Goal: Transaction & Acquisition: Purchase product/service

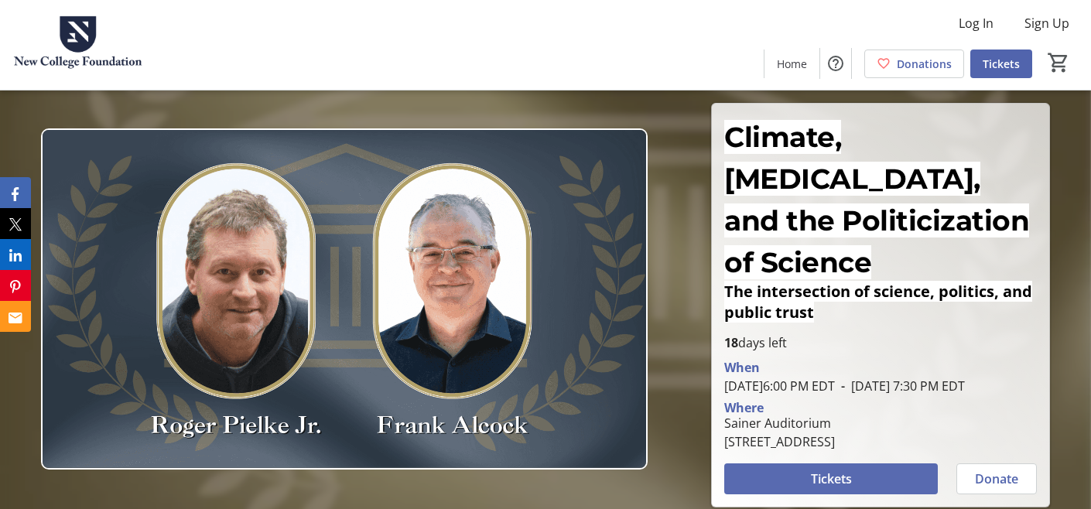
click at [864, 461] on span at bounding box center [831, 479] width 214 height 37
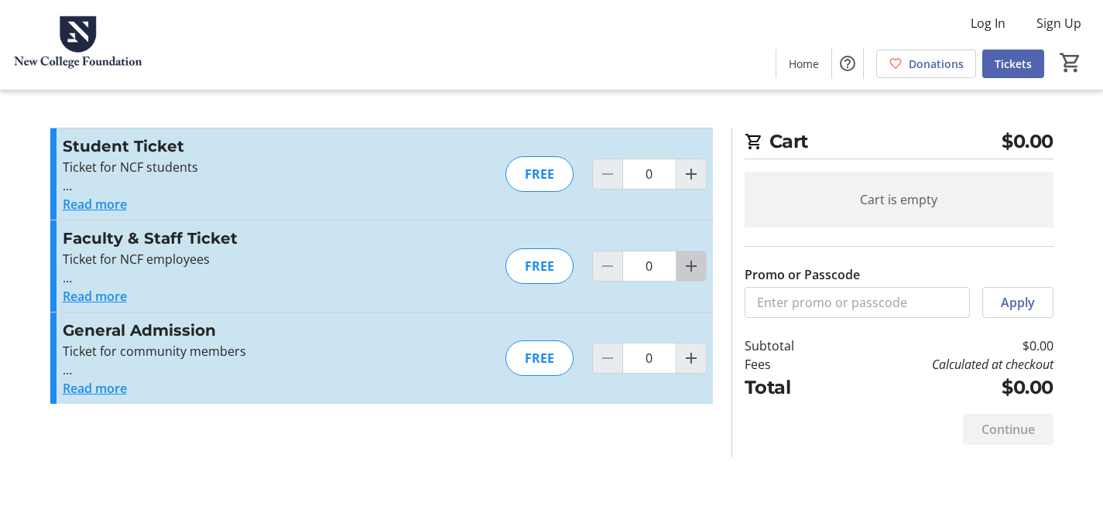
click at [694, 275] on mat-icon "Increment by one" at bounding box center [691, 266] width 19 height 19
type input "1"
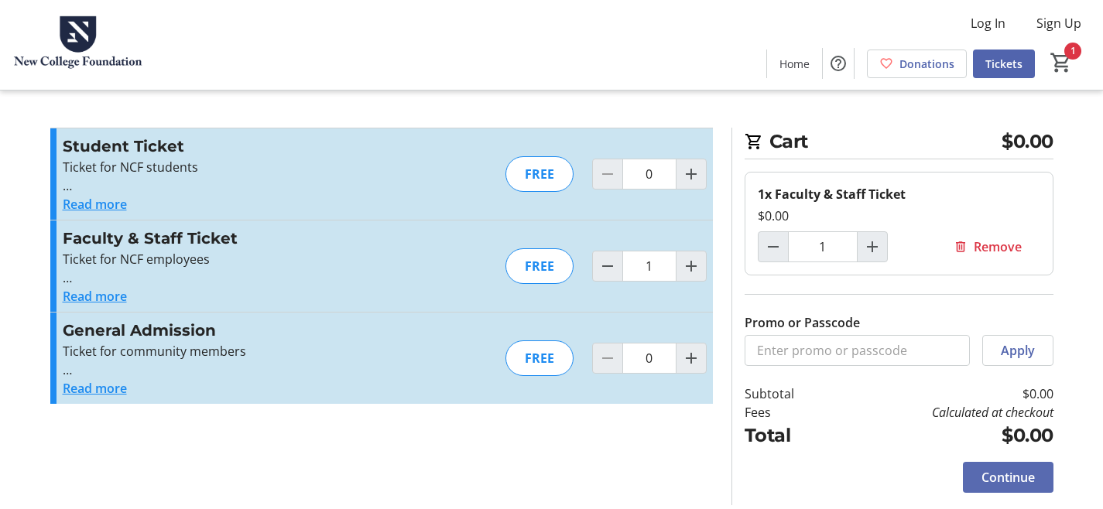
click at [1024, 471] on span "Continue" at bounding box center [1007, 477] width 53 height 19
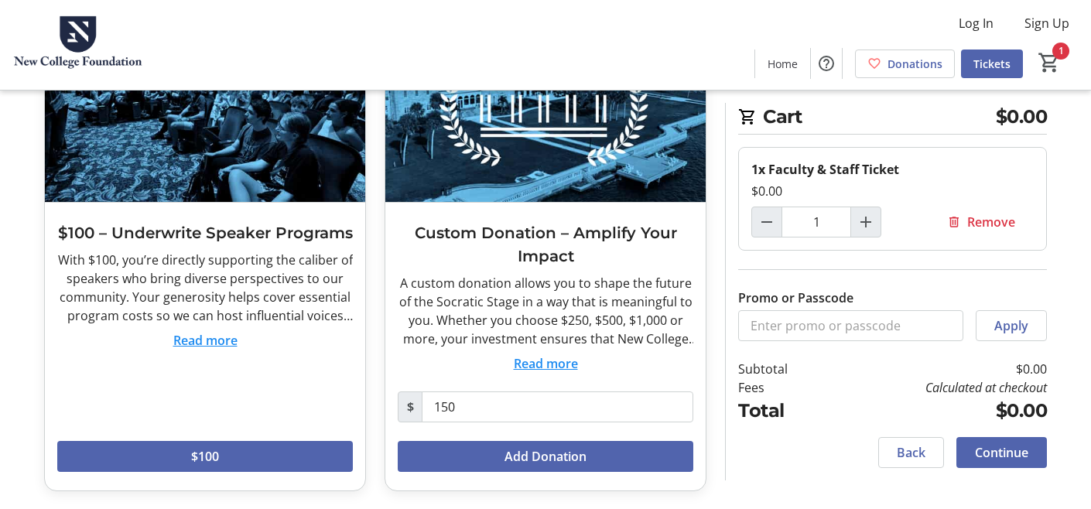
scroll to position [570, 0]
click at [1008, 450] on span "Continue" at bounding box center [1001, 452] width 53 height 19
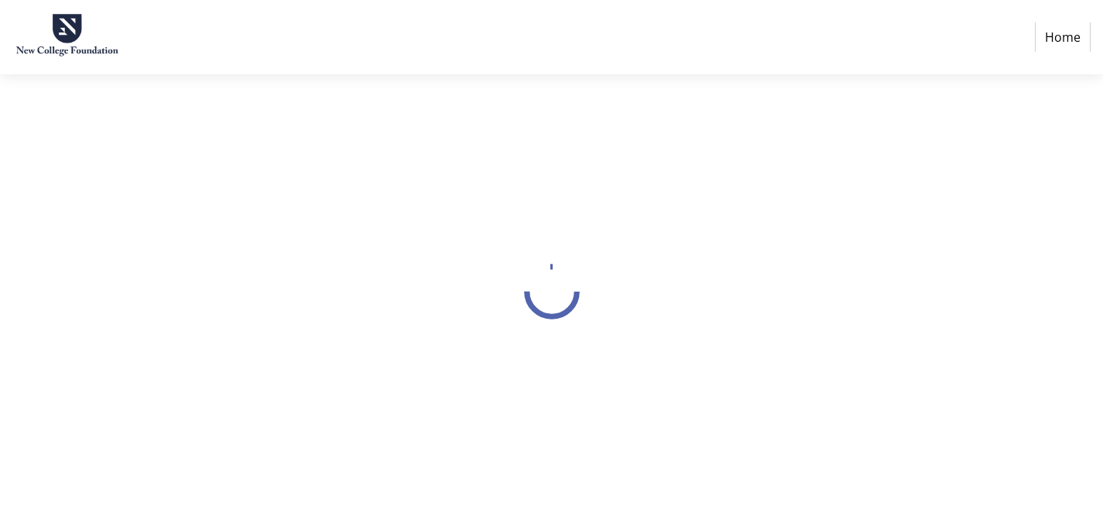
select select "US"
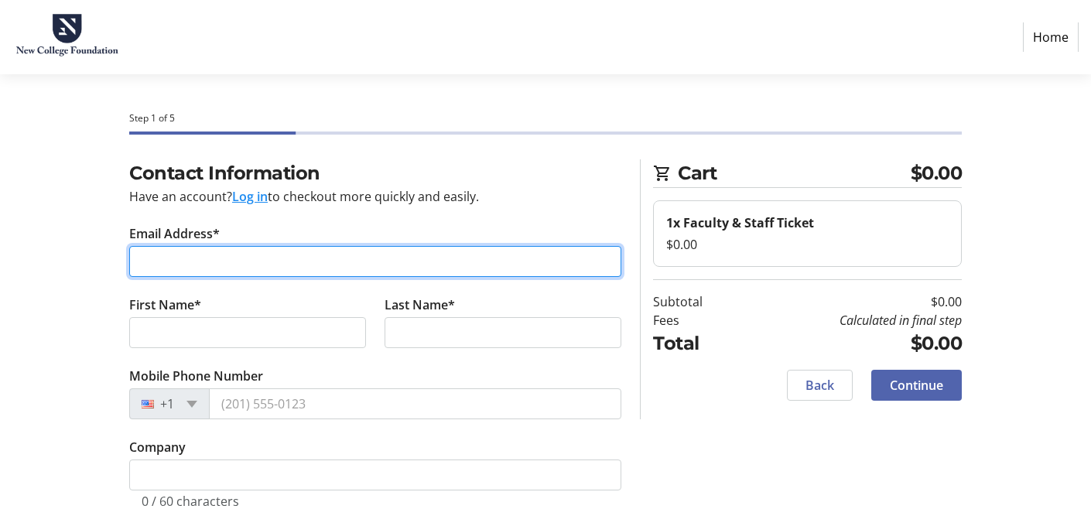
click at [199, 254] on input "Email Address*" at bounding box center [375, 261] width 492 height 31
type input "[EMAIL_ADDRESS][DOMAIN_NAME]"
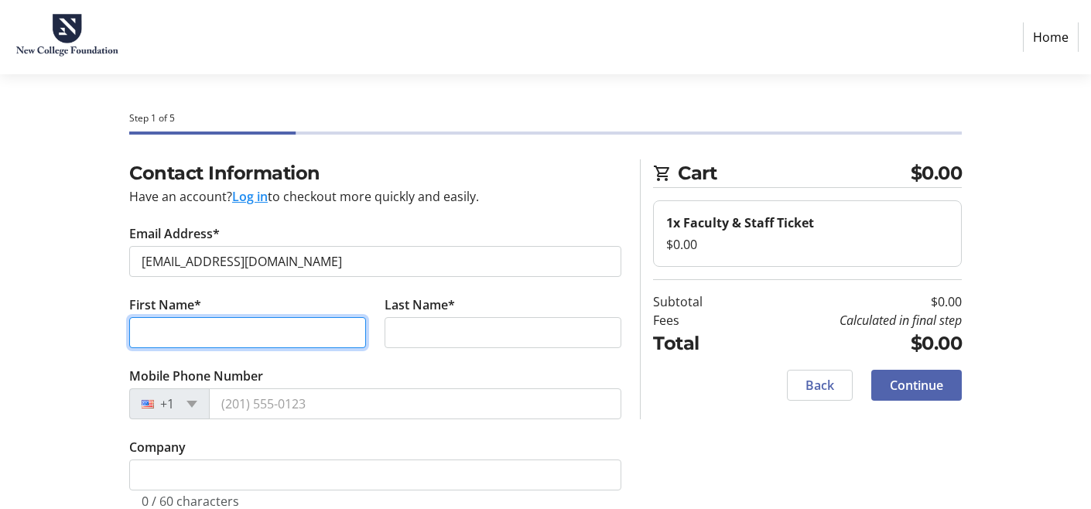
type input "[PERSON_NAME]"
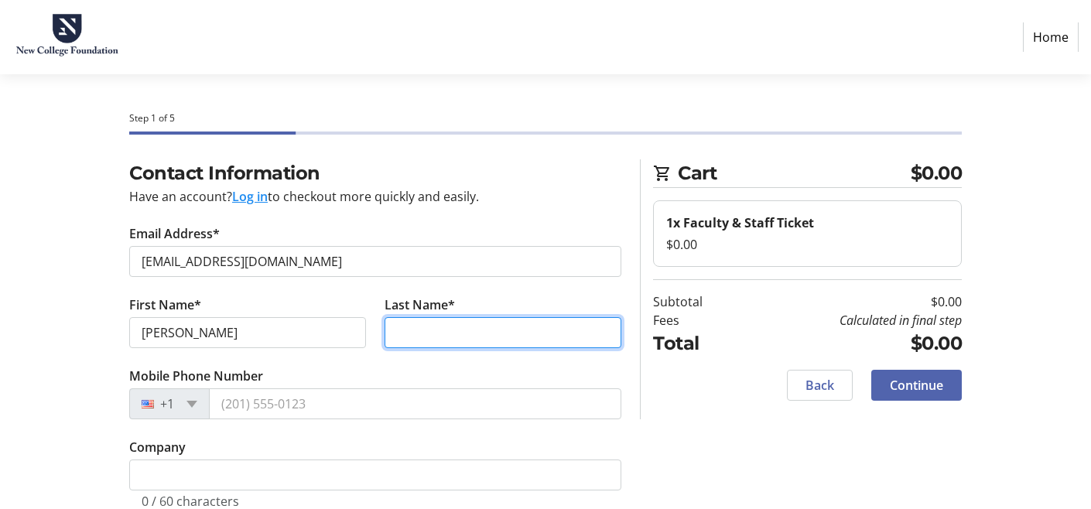
type input "Toms"
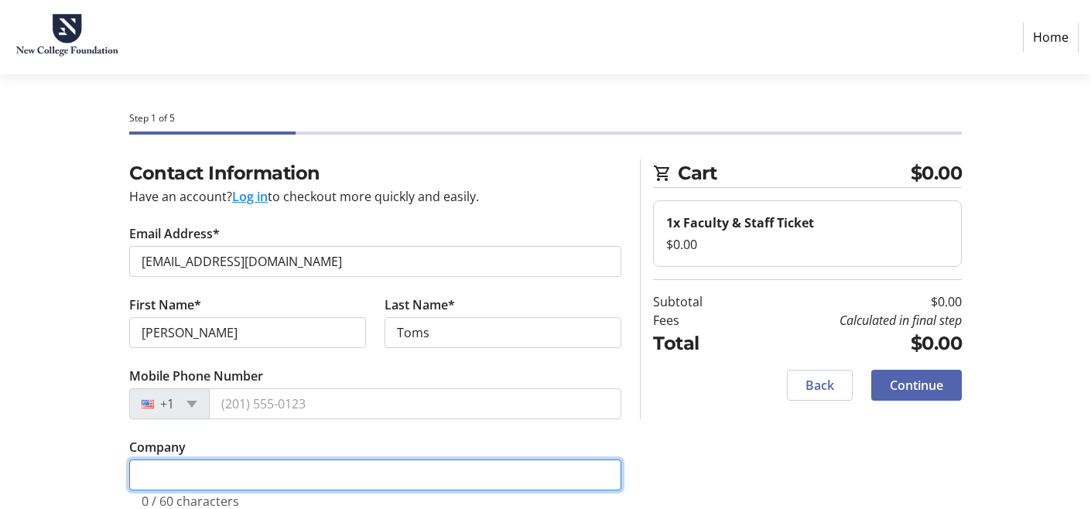
type input "[GEOGRAPHIC_DATA][US_STATE]"
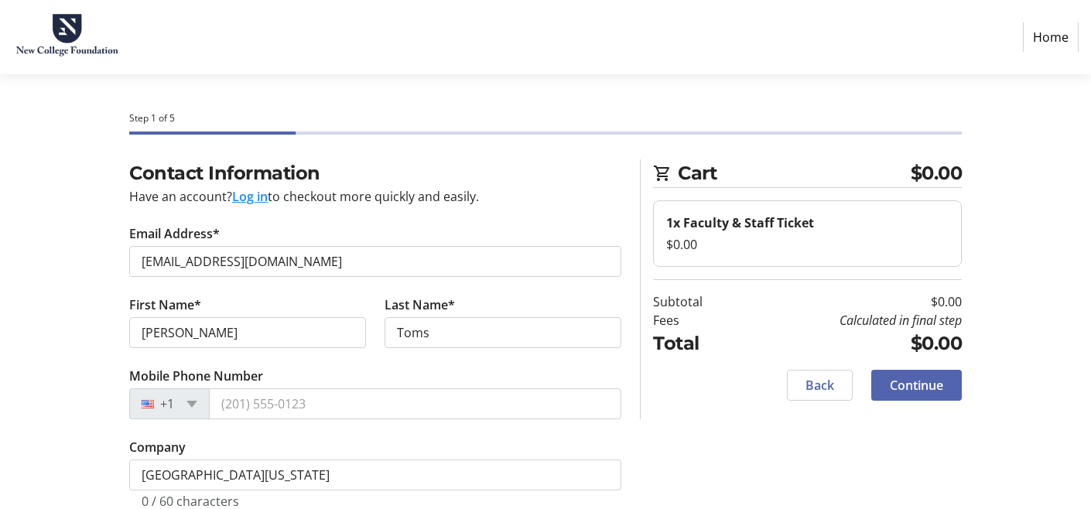
type input "Social Science"
type input "[STREET_ADDRESS]"
type input "[GEOGRAPHIC_DATA]"
select select "FL"
type input "34243"
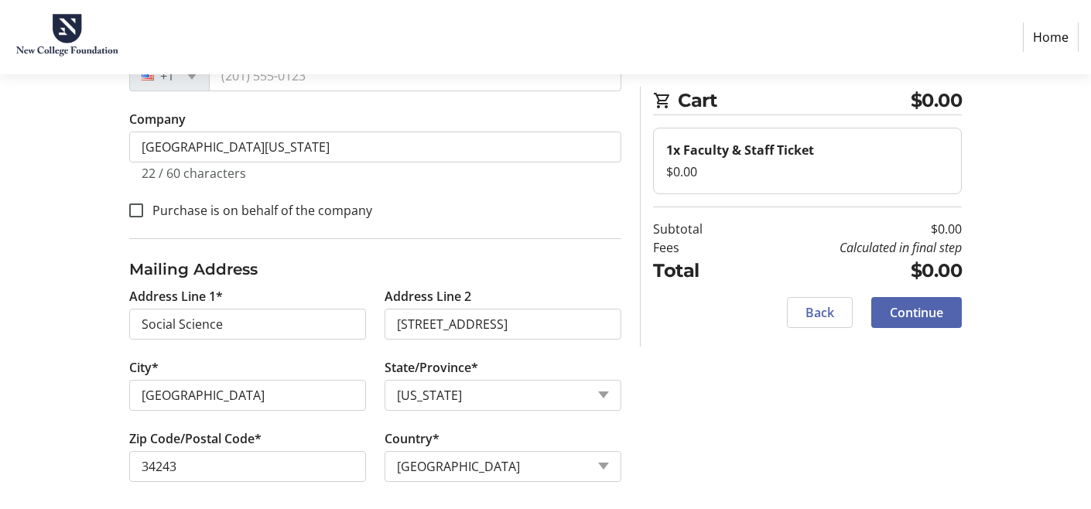
scroll to position [338, 0]
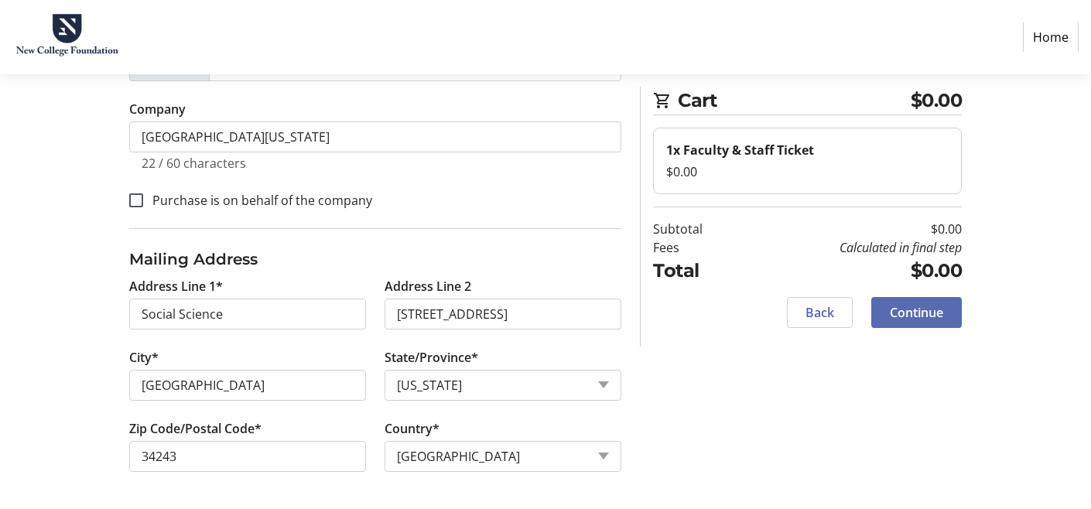
click at [930, 300] on span at bounding box center [916, 312] width 91 height 37
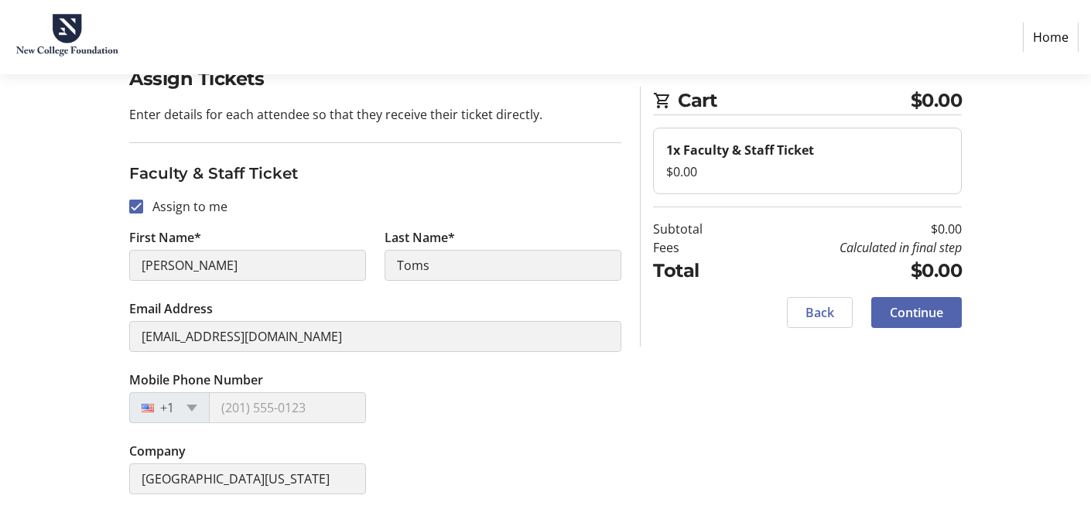
scroll to position [98, 0]
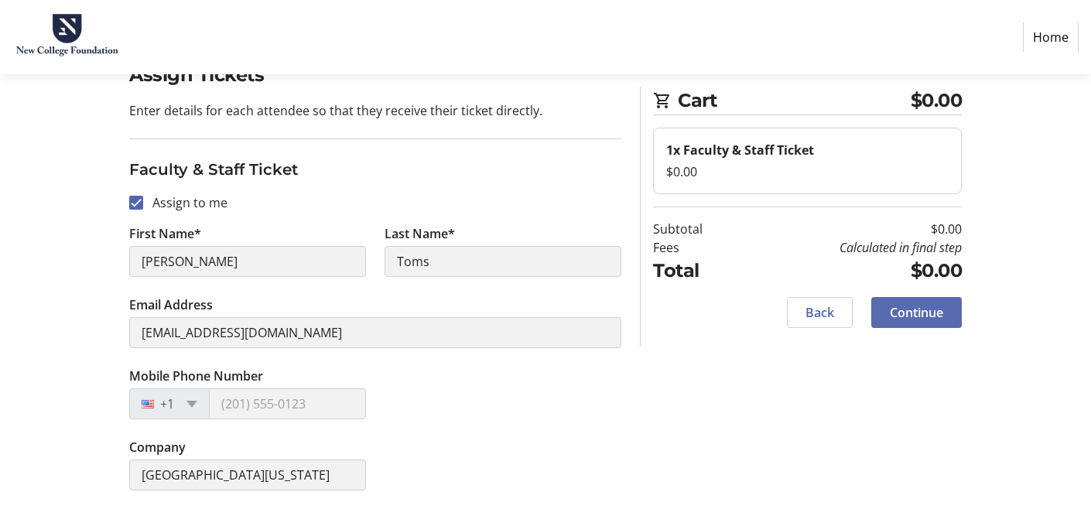
click at [923, 310] on span "Continue" at bounding box center [916, 312] width 53 height 19
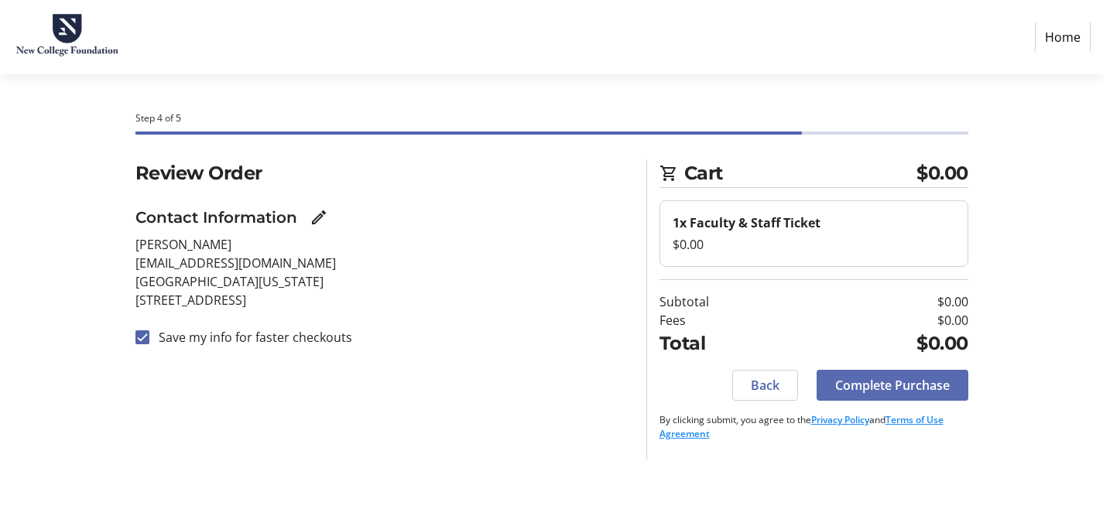
click at [943, 392] on span "Complete Purchase" at bounding box center [892, 385] width 115 height 19
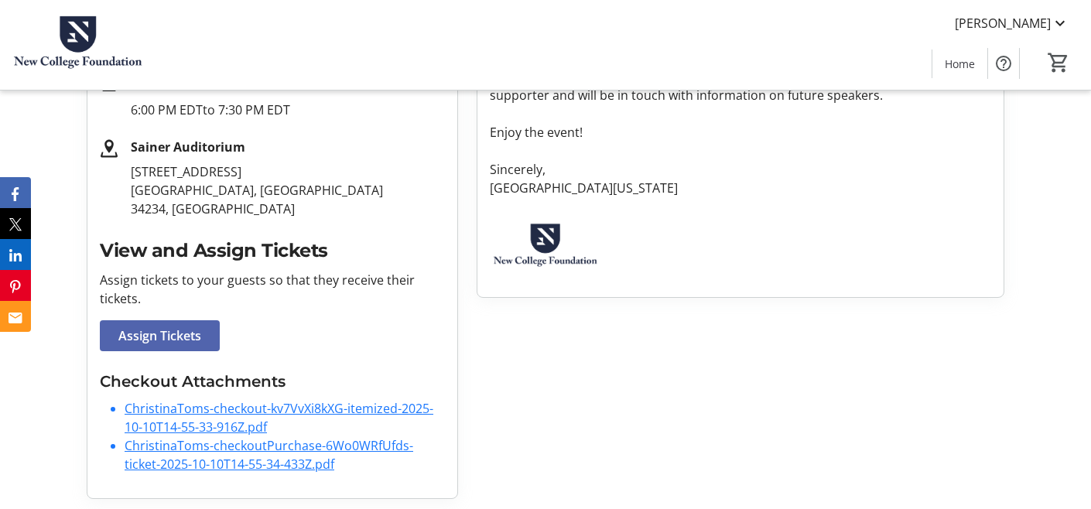
scroll to position [332, 0]
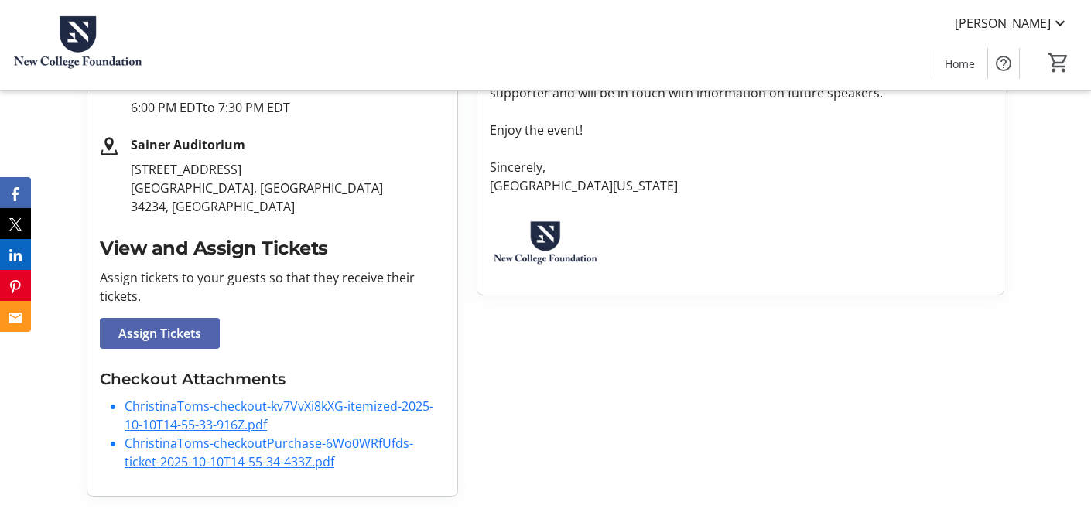
click at [200, 409] on link "ChristinaToms-checkout-kv7VvXi8kXG-itemized-2025-10-10T14-55-33-916Z.pdf" at bounding box center [279, 416] width 309 height 36
click at [245, 464] on link "ChristinaToms-checkoutPurchase-6Wo0WRfUfds-ticket-2025-10-10T14-55-34-433Z.pdf" at bounding box center [269, 453] width 289 height 36
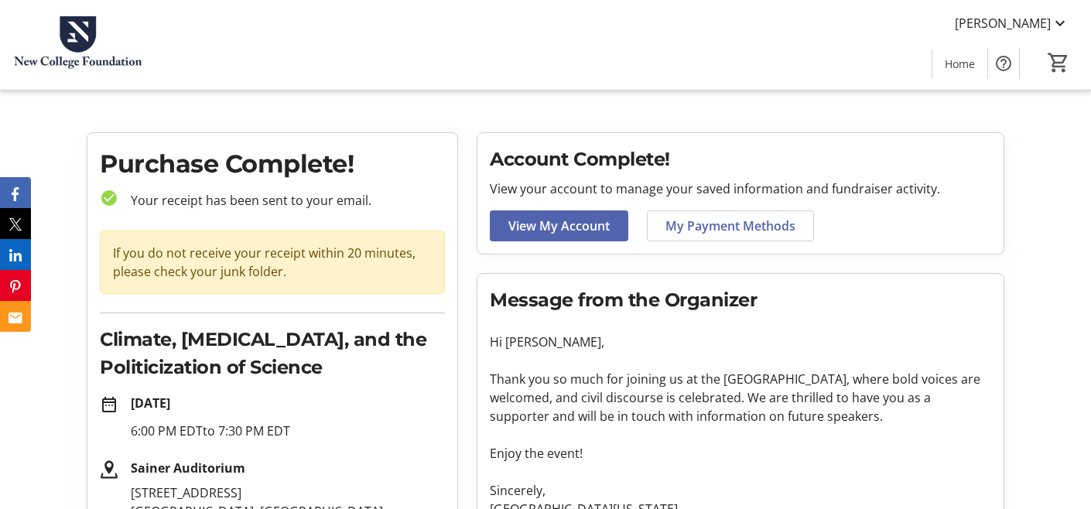
scroll to position [0, 0]
